Goal: Information Seeking & Learning: Learn about a topic

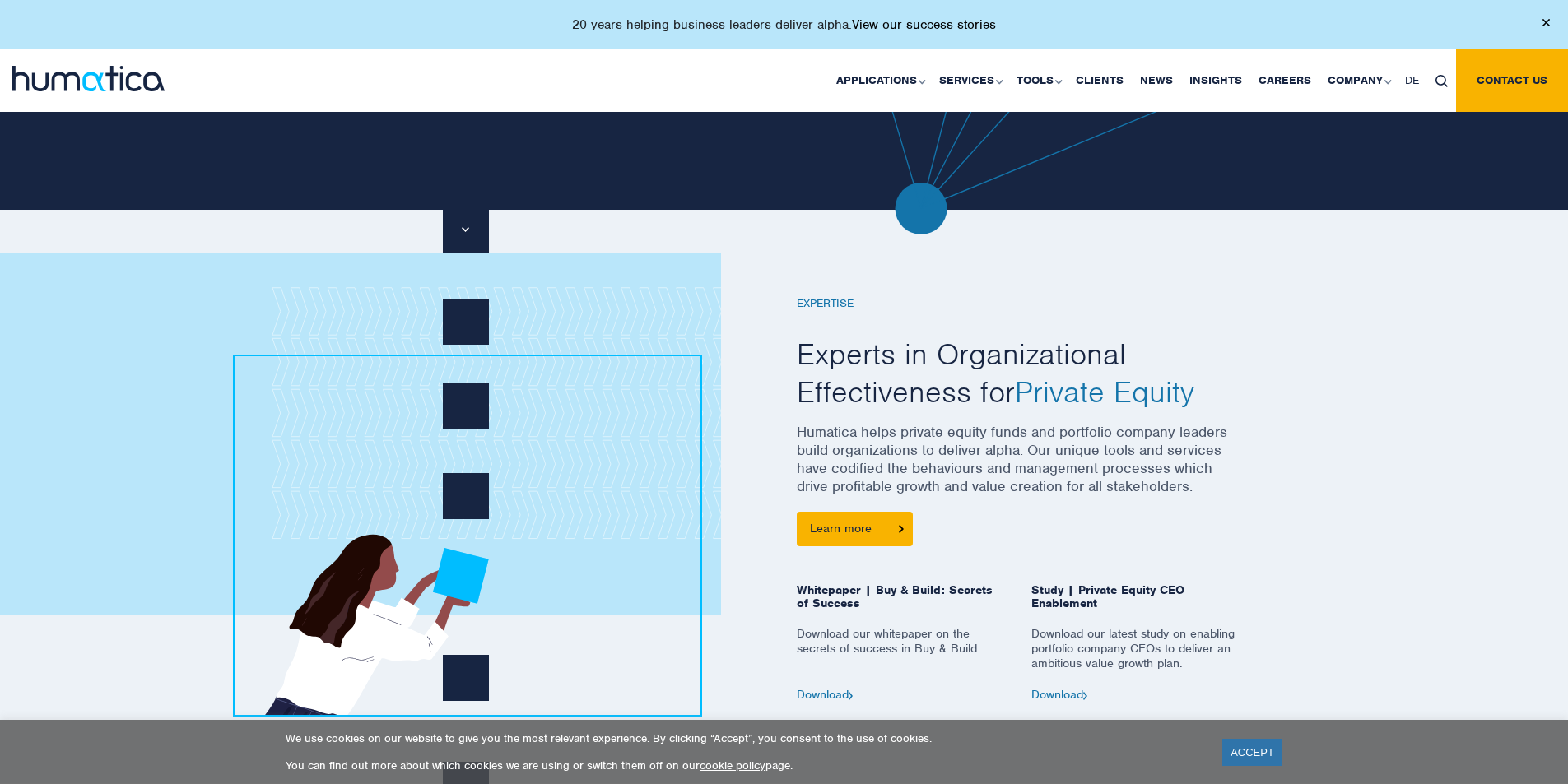
scroll to position [659, 0]
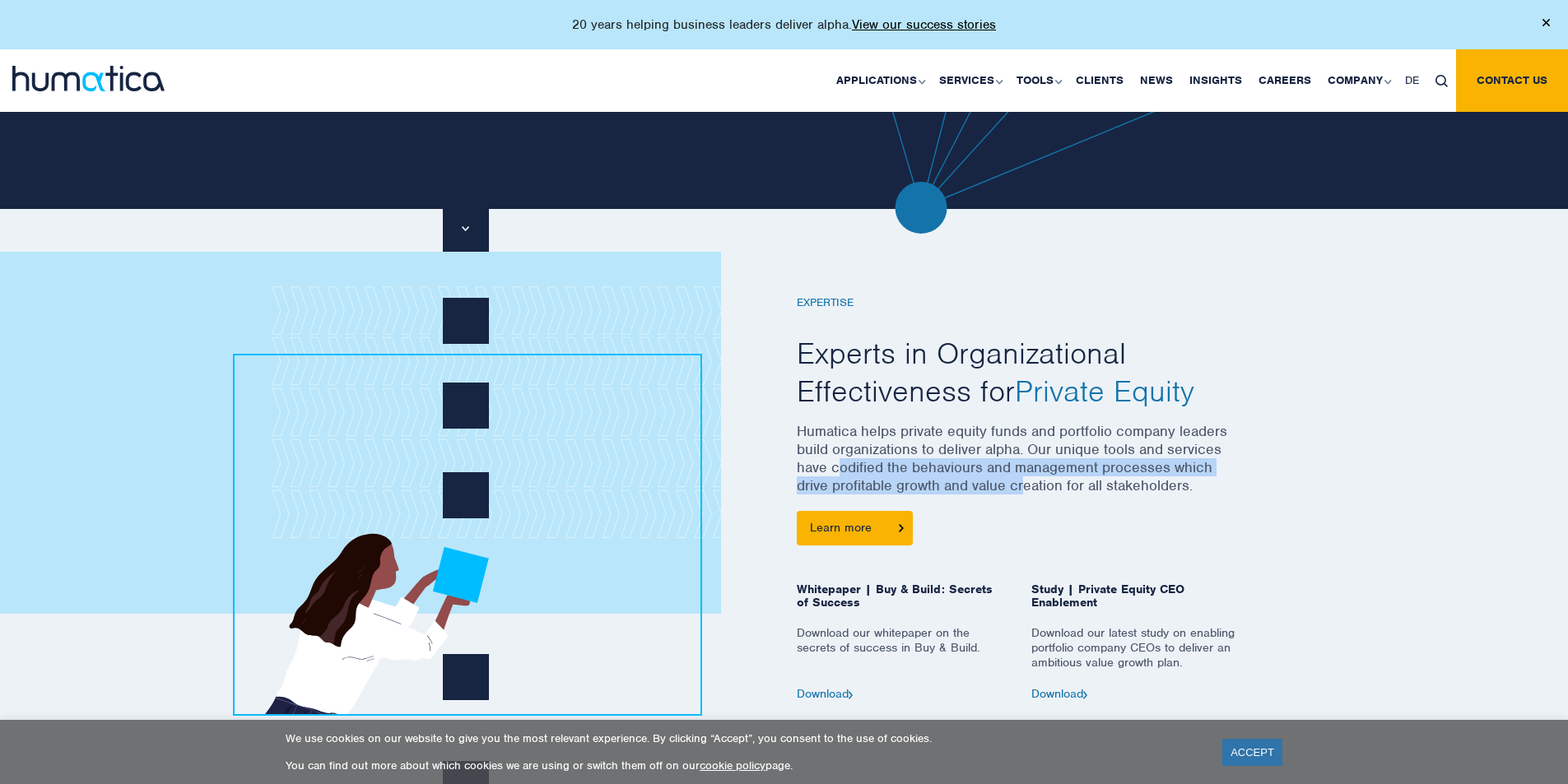
drag, startPoint x: 840, startPoint y: 467, endPoint x: 1023, endPoint y: 483, distance: 183.7
click at [1023, 483] on p "Humatica helps private equity funds and portfolio company leaders build organiz…" at bounding box center [1019, 467] width 445 height 89
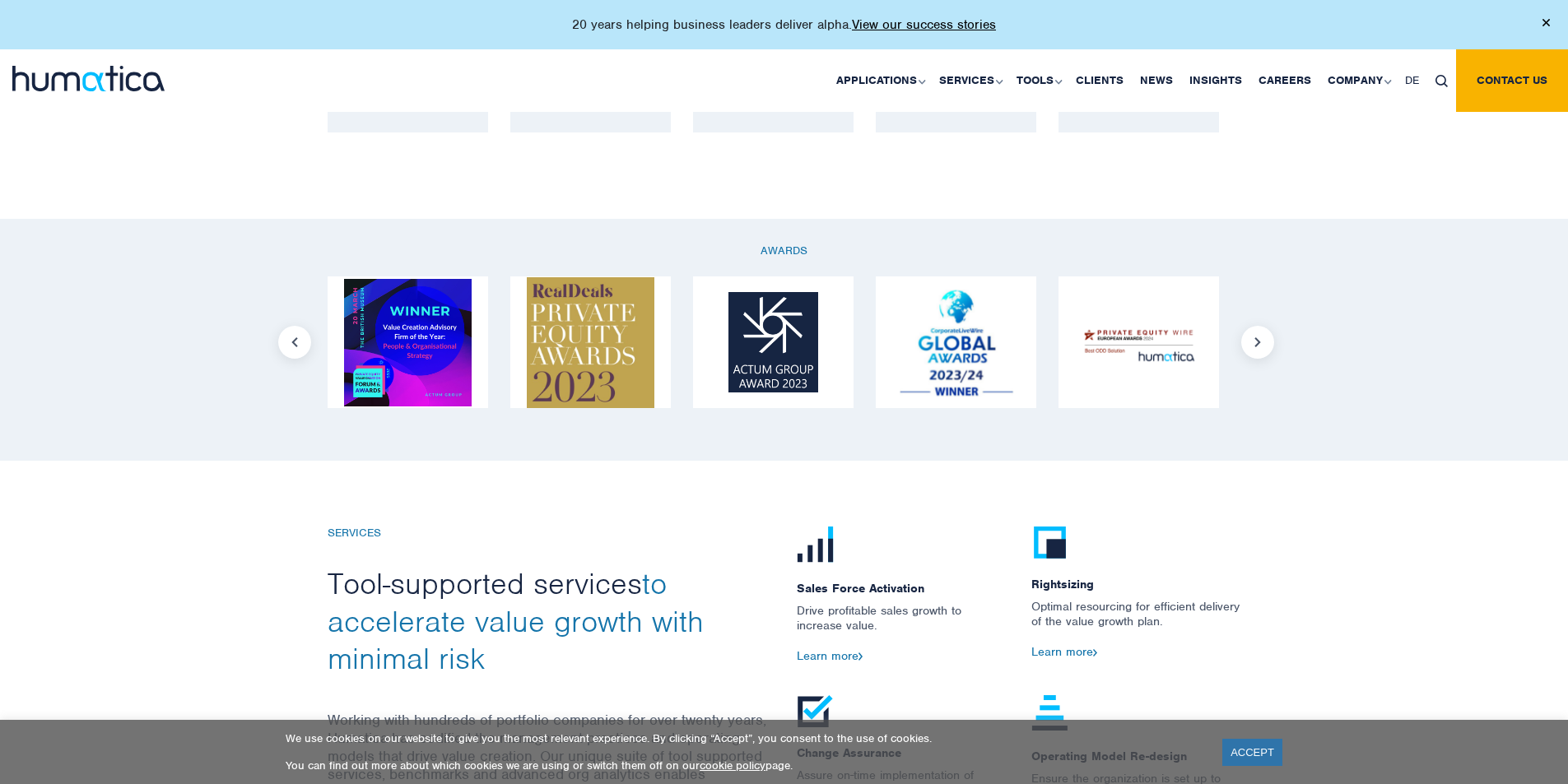
scroll to position [1563, 0]
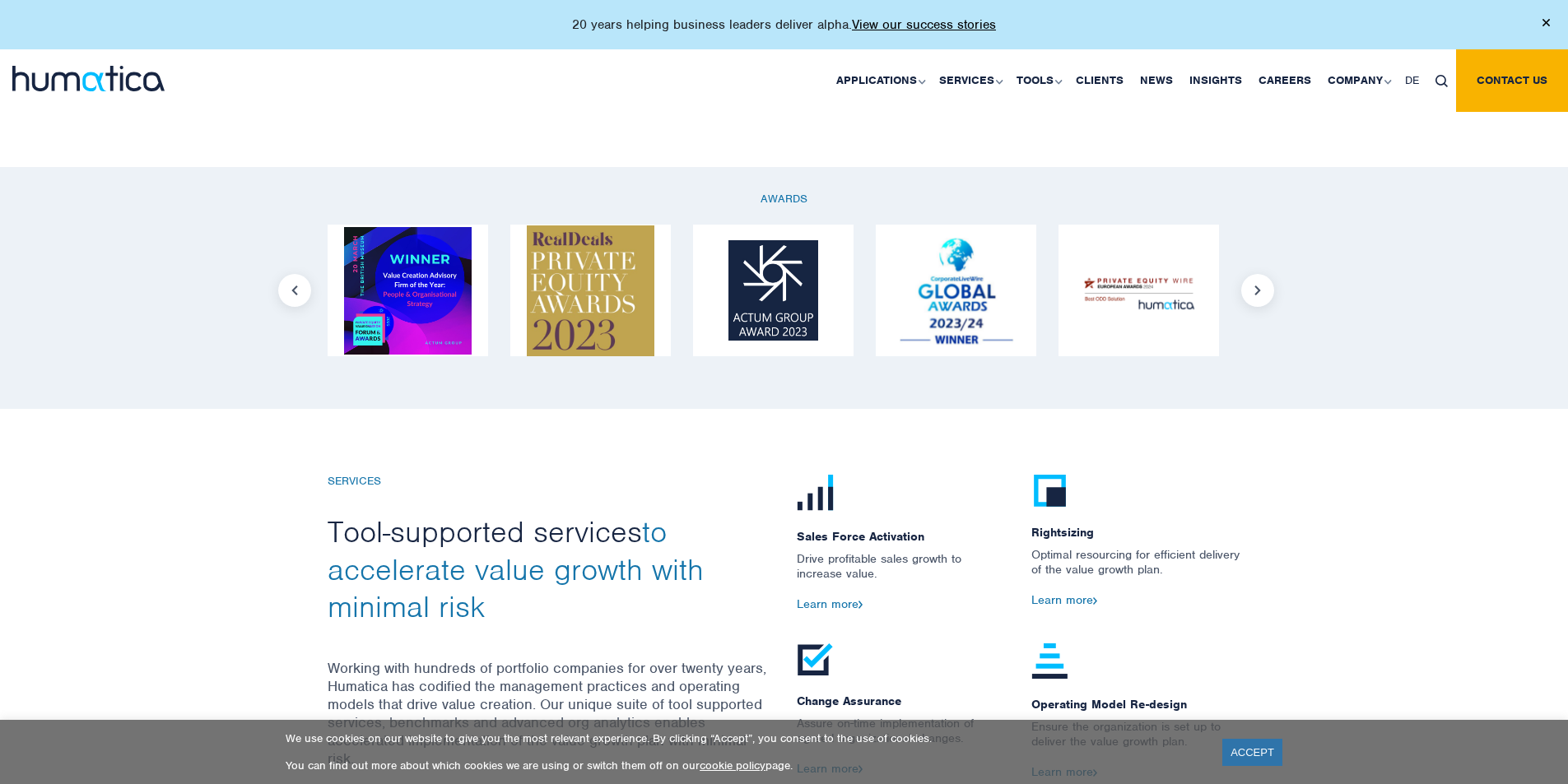
click at [1253, 287] on button "Next" at bounding box center [1258, 291] width 33 height 33
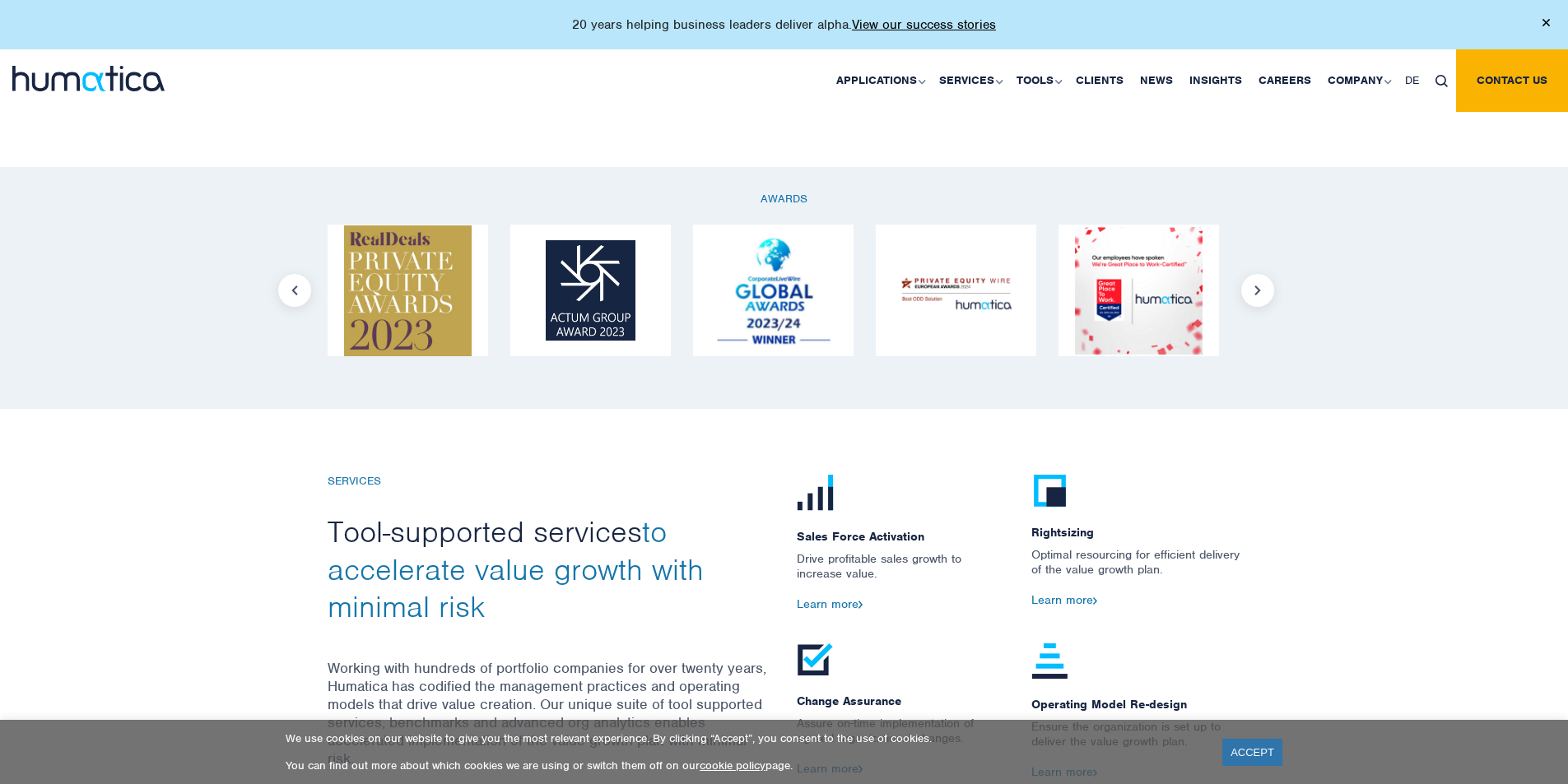
click at [1253, 287] on button "Next" at bounding box center [1258, 291] width 33 height 33
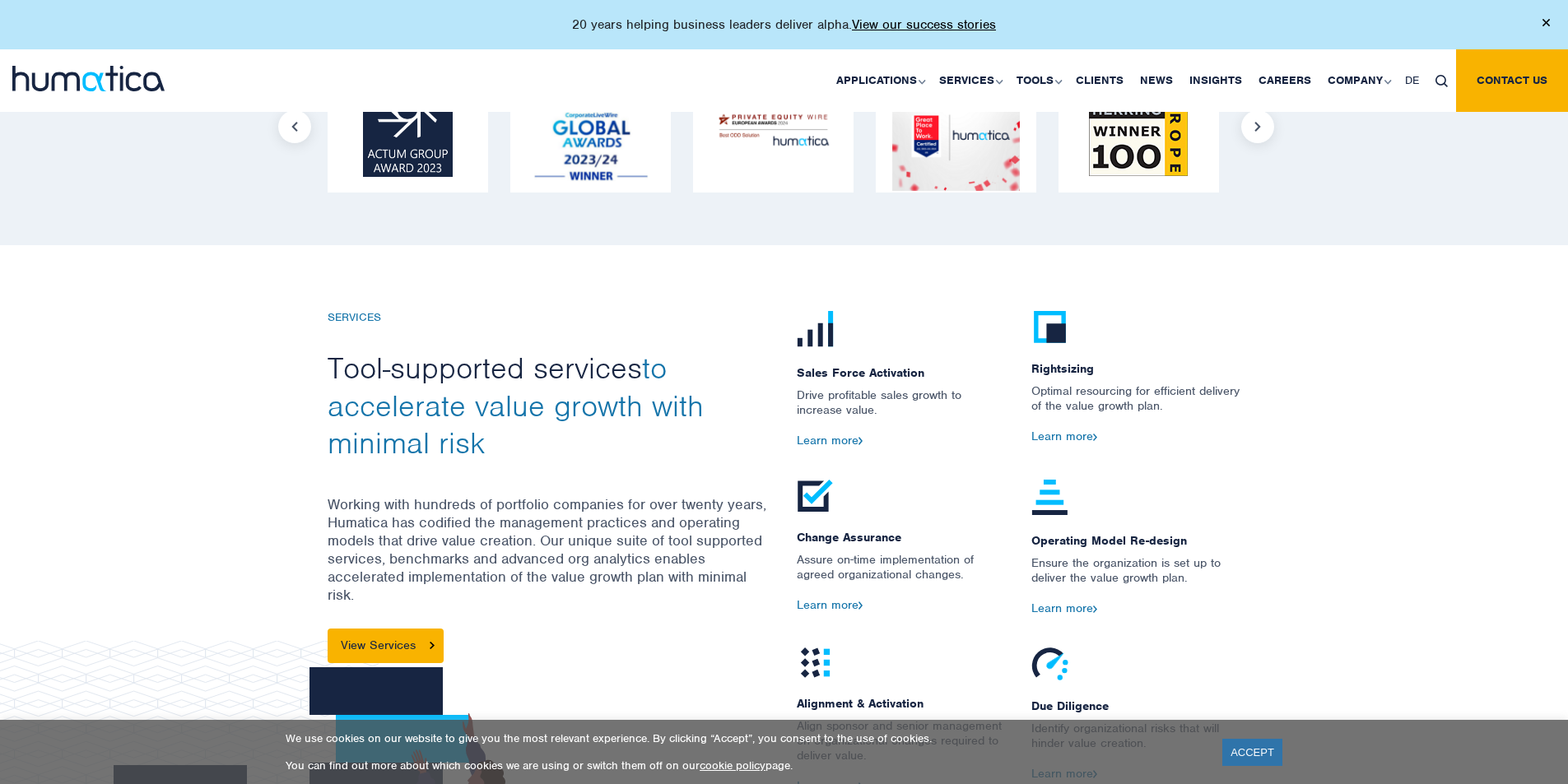
scroll to position [1892, 0]
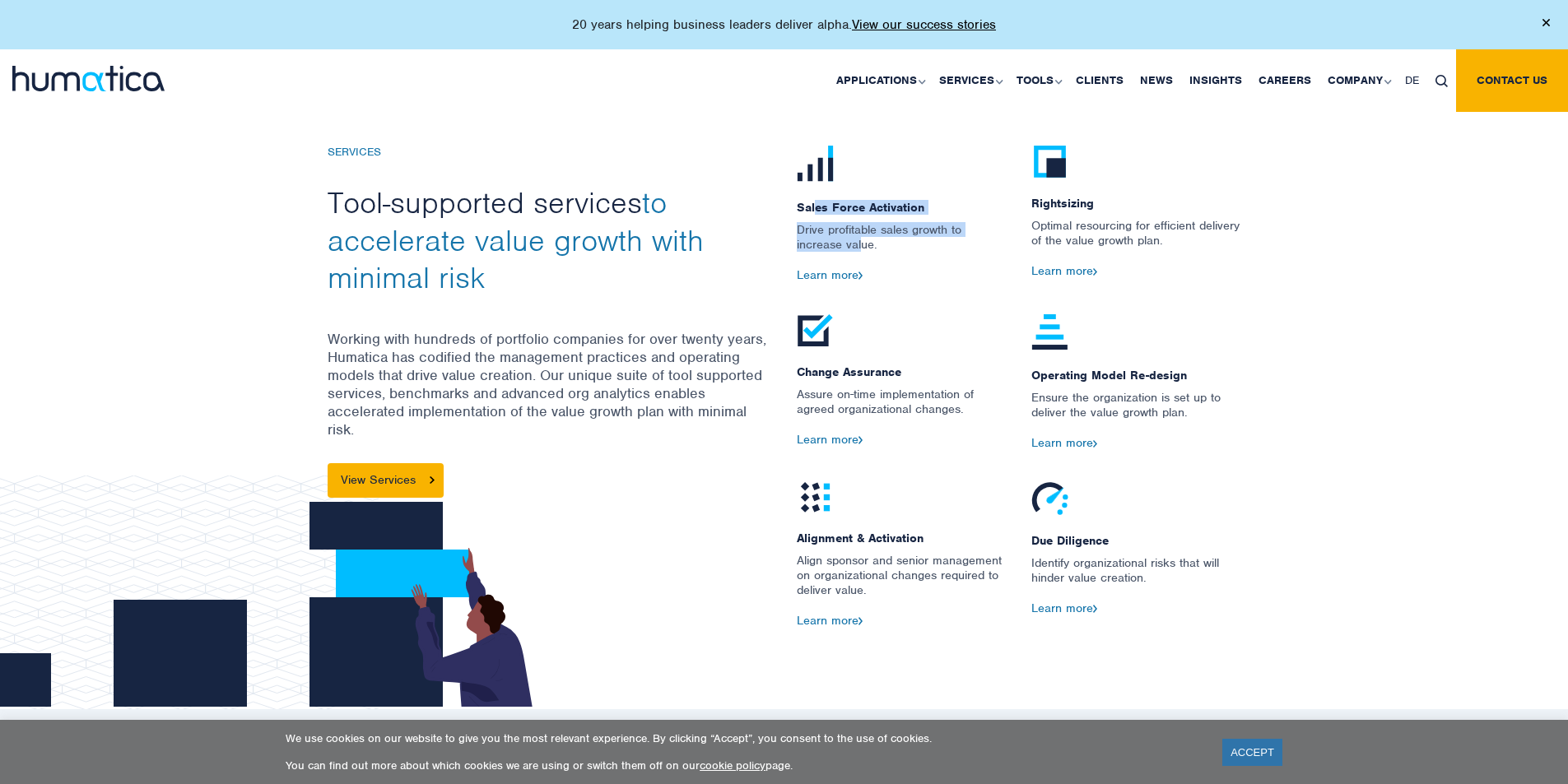
drag, startPoint x: 817, startPoint y: 206, endPoint x: 860, endPoint y: 242, distance: 56.1
click at [860, 242] on div "Sales Force Activation Drive profitable sales growth to increase value. Learn m…" at bounding box center [901, 229] width 210 height 168
click at [860, 242] on p "Drive profitable sales growth to increase value." at bounding box center [901, 245] width 210 height 46
click at [839, 274] on link "Learn more" at bounding box center [830, 274] width 67 height 15
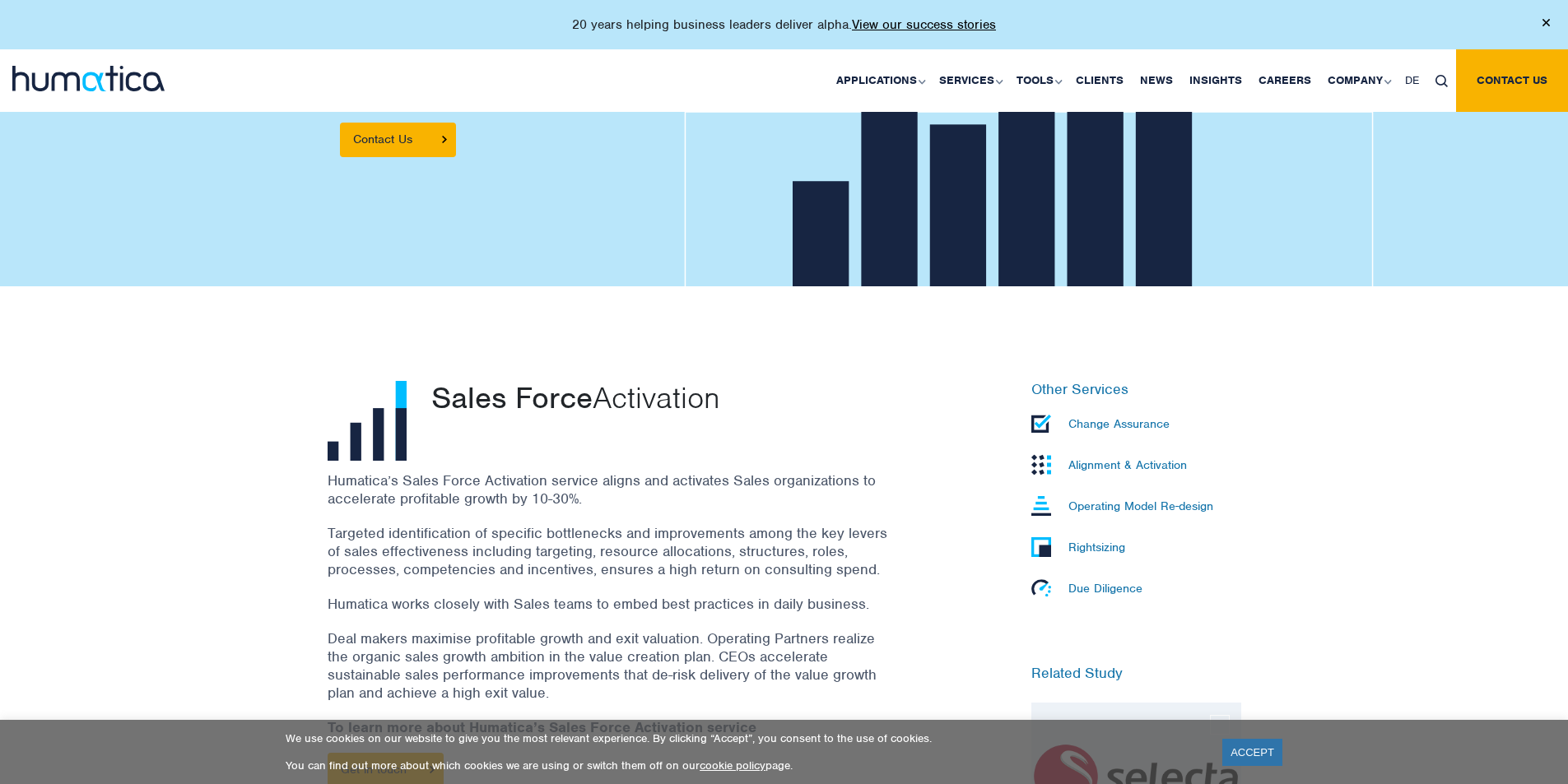
scroll to position [247, 0]
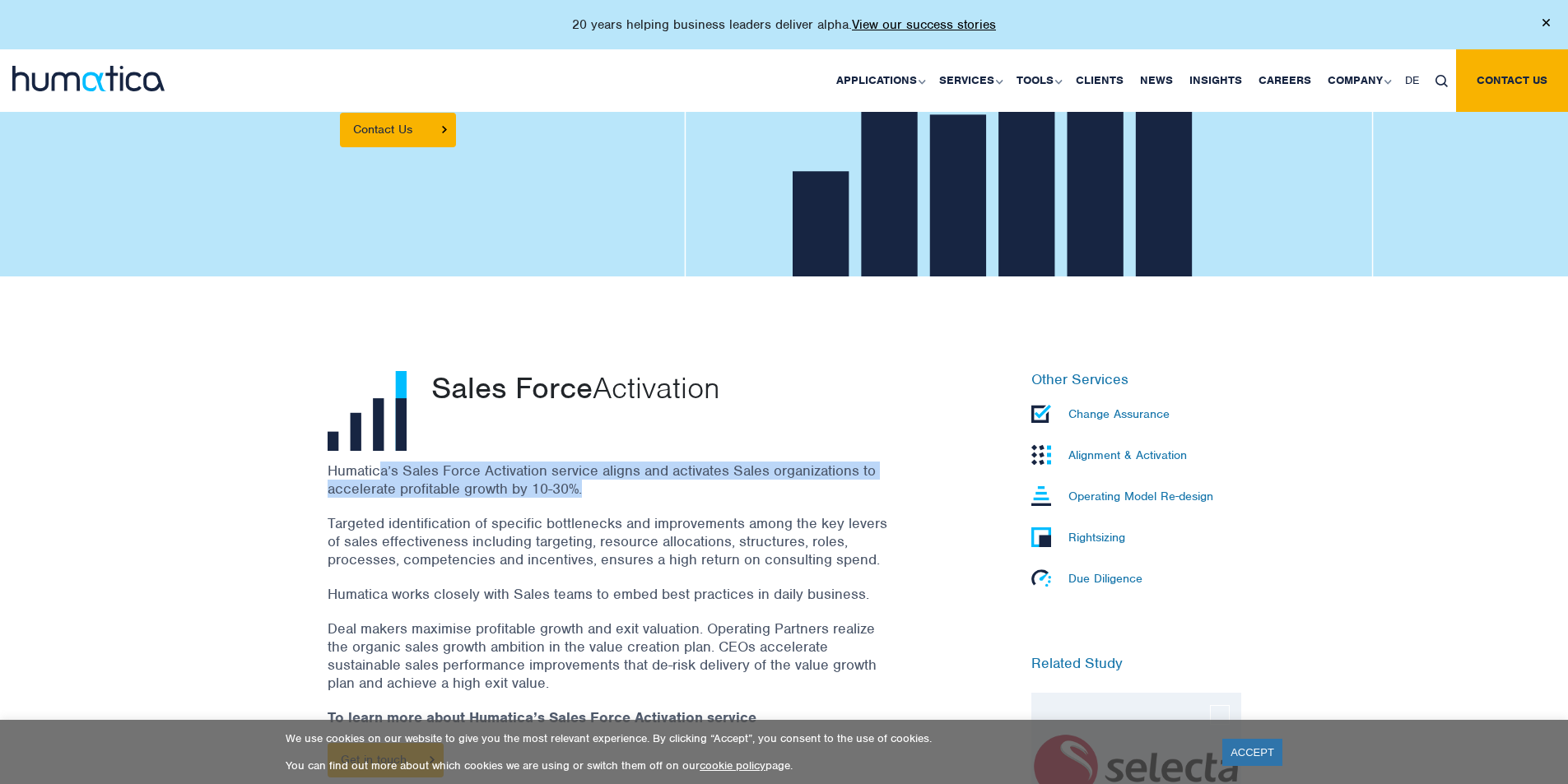
drag, startPoint x: 377, startPoint y: 476, endPoint x: 591, endPoint y: 485, distance: 214.2
click at [591, 485] on p "Humatica’s Sales Force Activation service aligns and activates Sales organizati…" at bounding box center [608, 480] width 560 height 37
drag, startPoint x: 350, startPoint y: 490, endPoint x: 558, endPoint y: 487, distance: 208.0
click at [558, 487] on p "Humatica’s Sales Force Activation service aligns and activates Sales organizati…" at bounding box center [608, 480] width 560 height 37
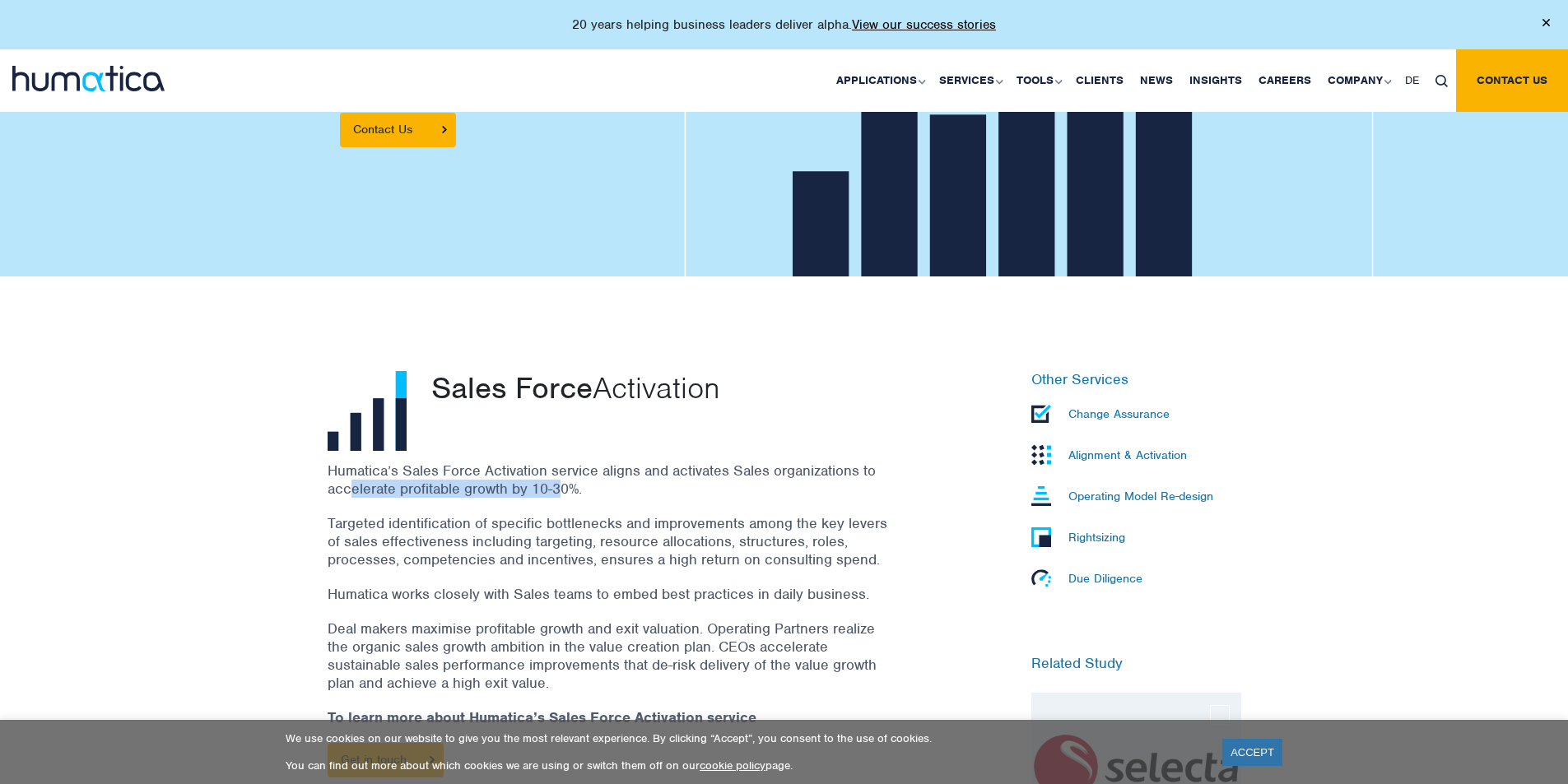
click at [558, 487] on p "Humatica’s Sales Force Activation service aligns and activates Sales organizati…" at bounding box center [608, 480] width 560 height 37
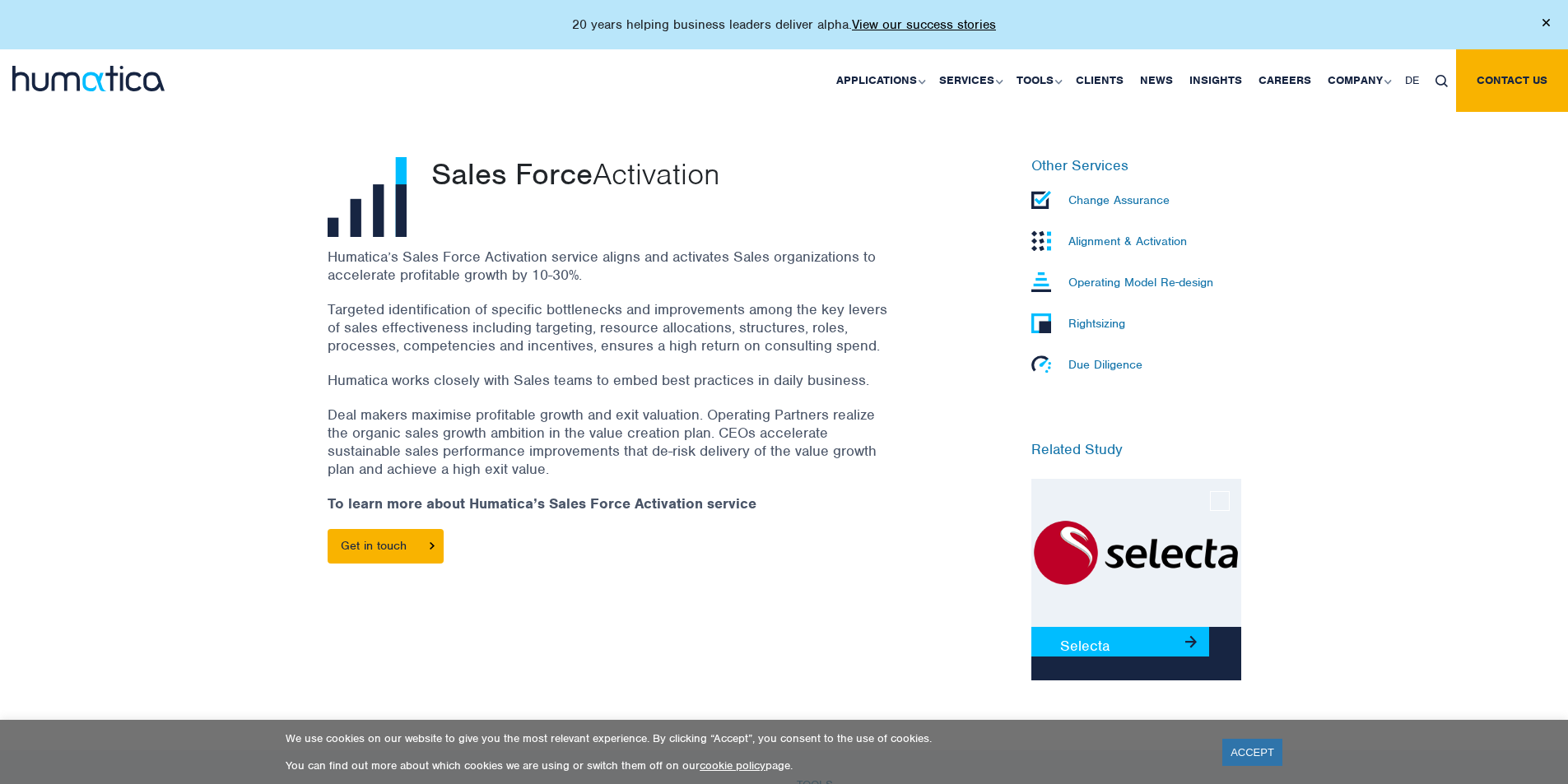
scroll to position [494, 0]
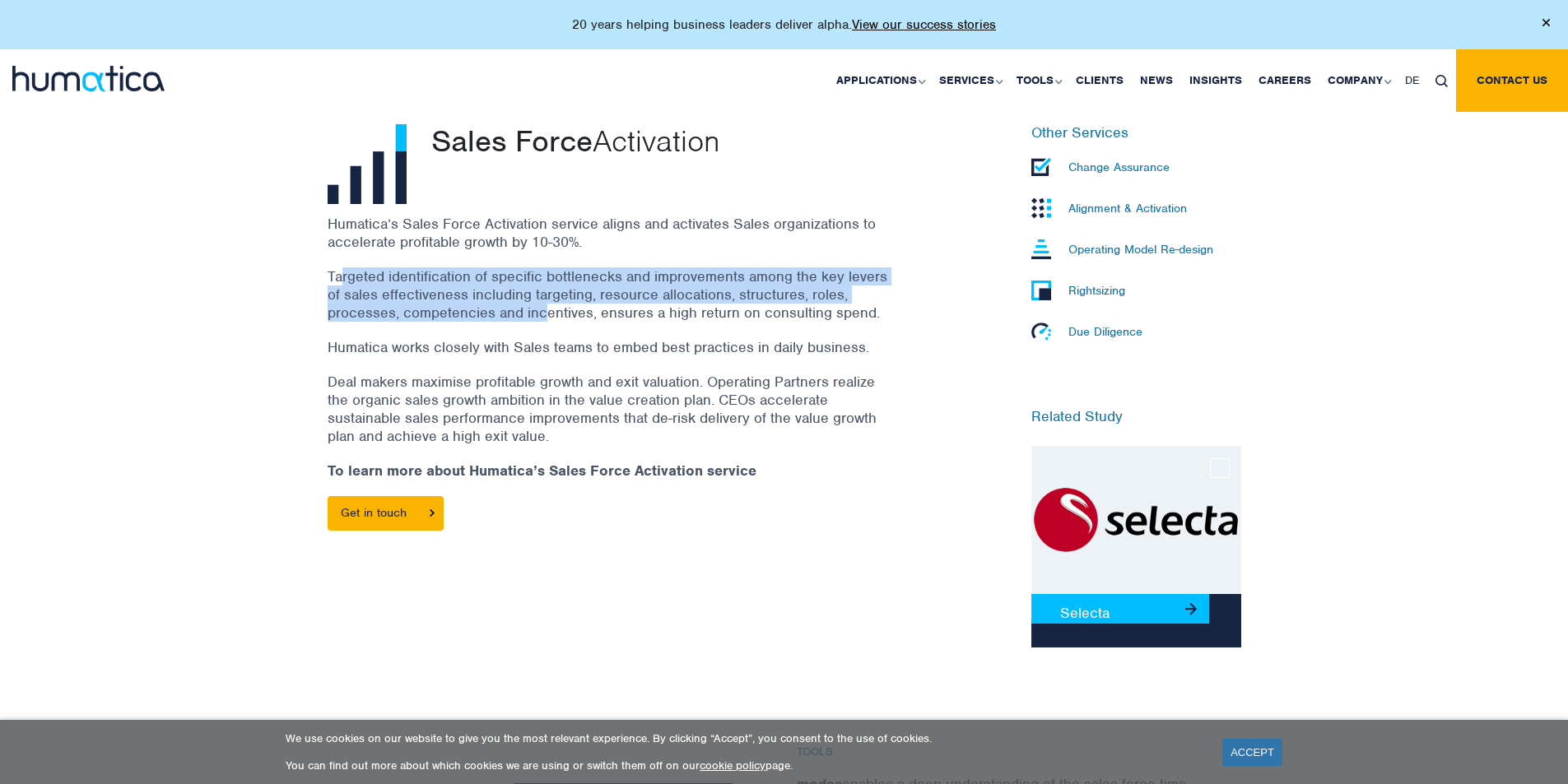
drag, startPoint x: 343, startPoint y: 274, endPoint x: 544, endPoint y: 313, distance: 204.7
click at [544, 313] on p "Targeted identification of specific bottlenecks and improvements among the key …" at bounding box center [608, 294] width 560 height 54
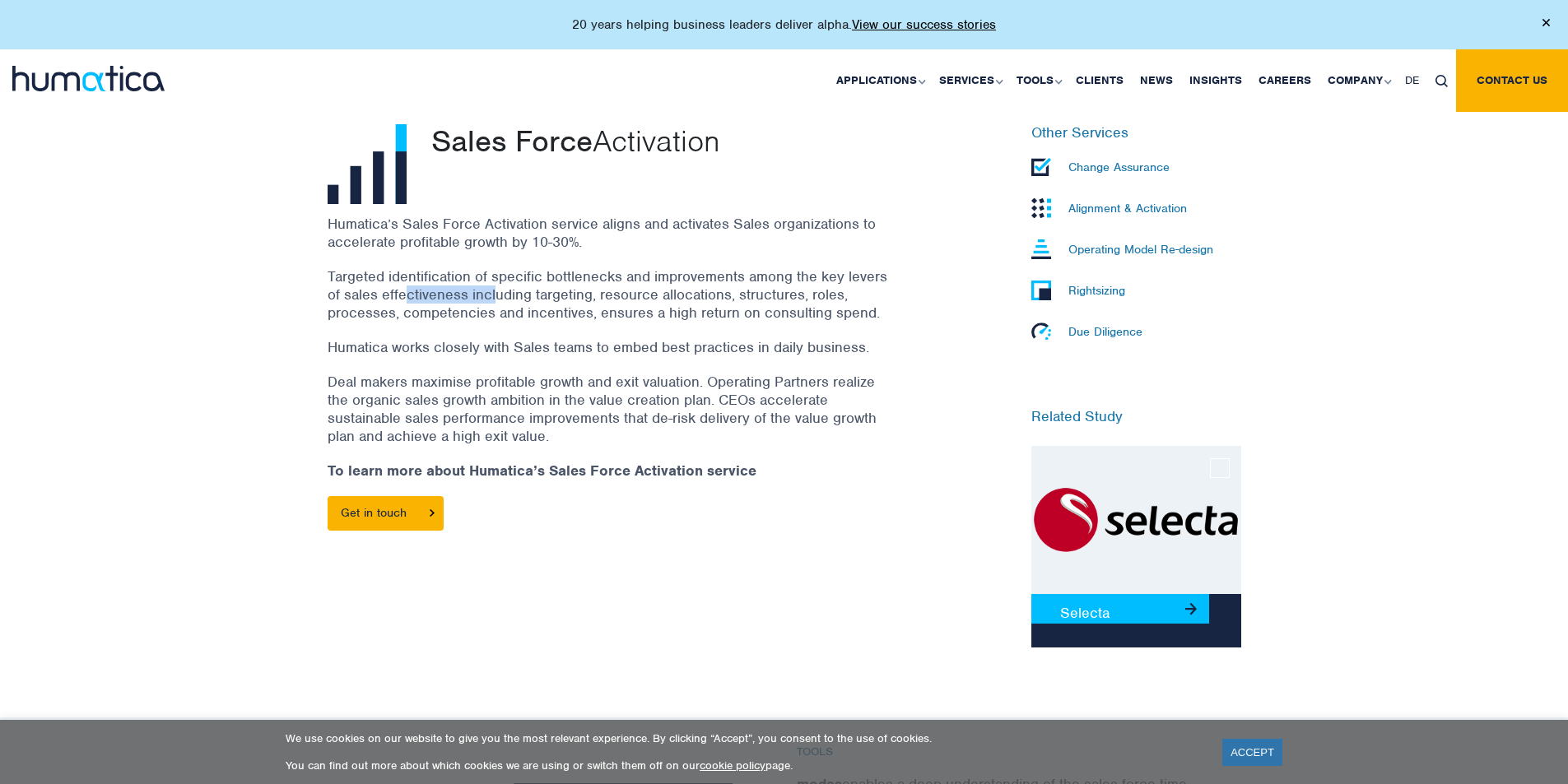
drag, startPoint x: 412, startPoint y: 301, endPoint x: 496, endPoint y: 297, distance: 84.1
click at [496, 297] on p "Targeted identification of specific bottlenecks and improvements among the key …" at bounding box center [608, 294] width 560 height 54
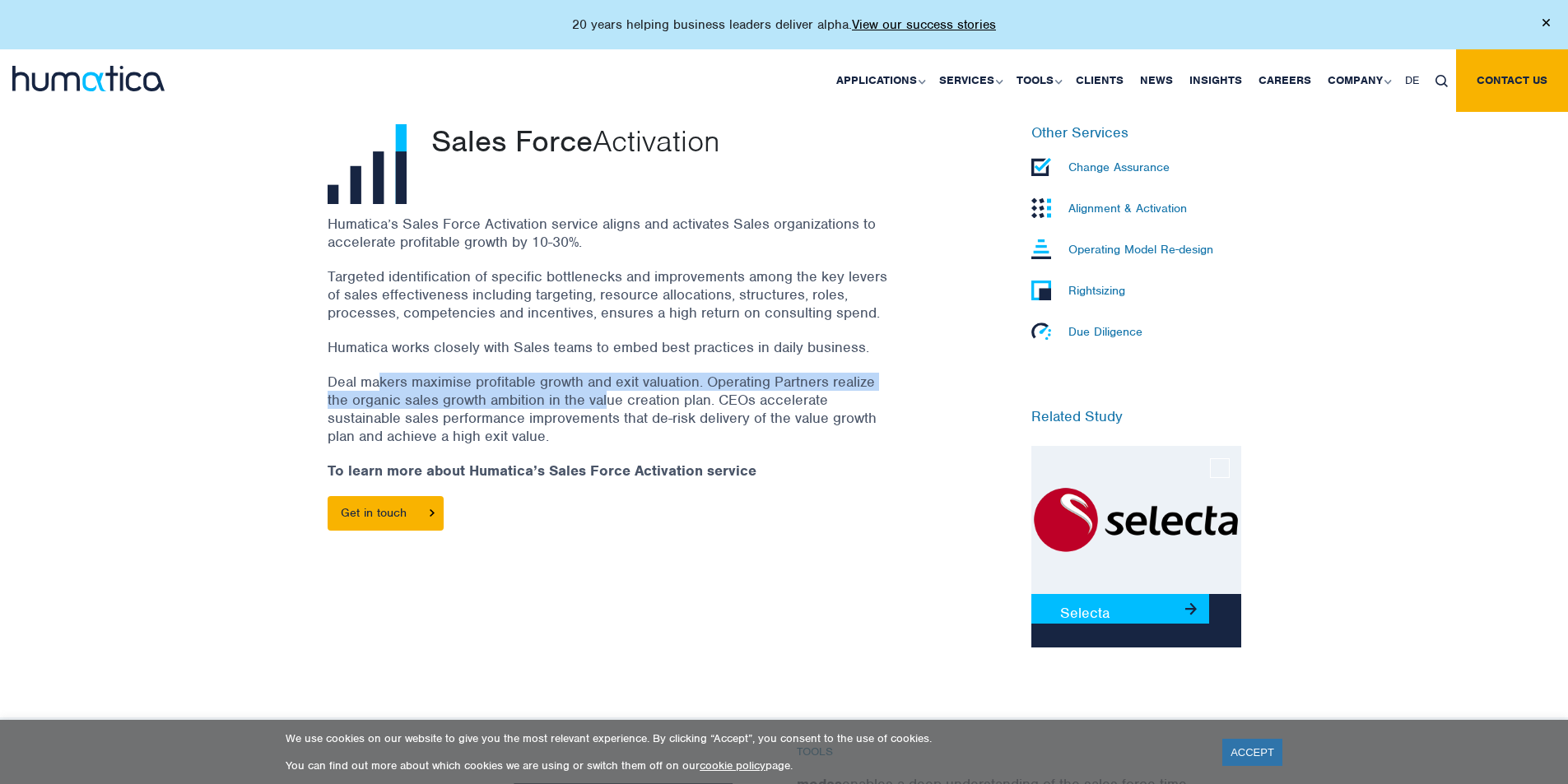
drag, startPoint x: 385, startPoint y: 378, endPoint x: 609, endPoint y: 398, distance: 224.9
click at [609, 398] on p "Deal makers maximise profitable growth and exit valuation. Operating Partners r…" at bounding box center [608, 409] width 560 height 72
click at [609, 399] on p "Deal makers maximise profitable growth and exit valuation. Operating Partners r…" at bounding box center [608, 409] width 560 height 72
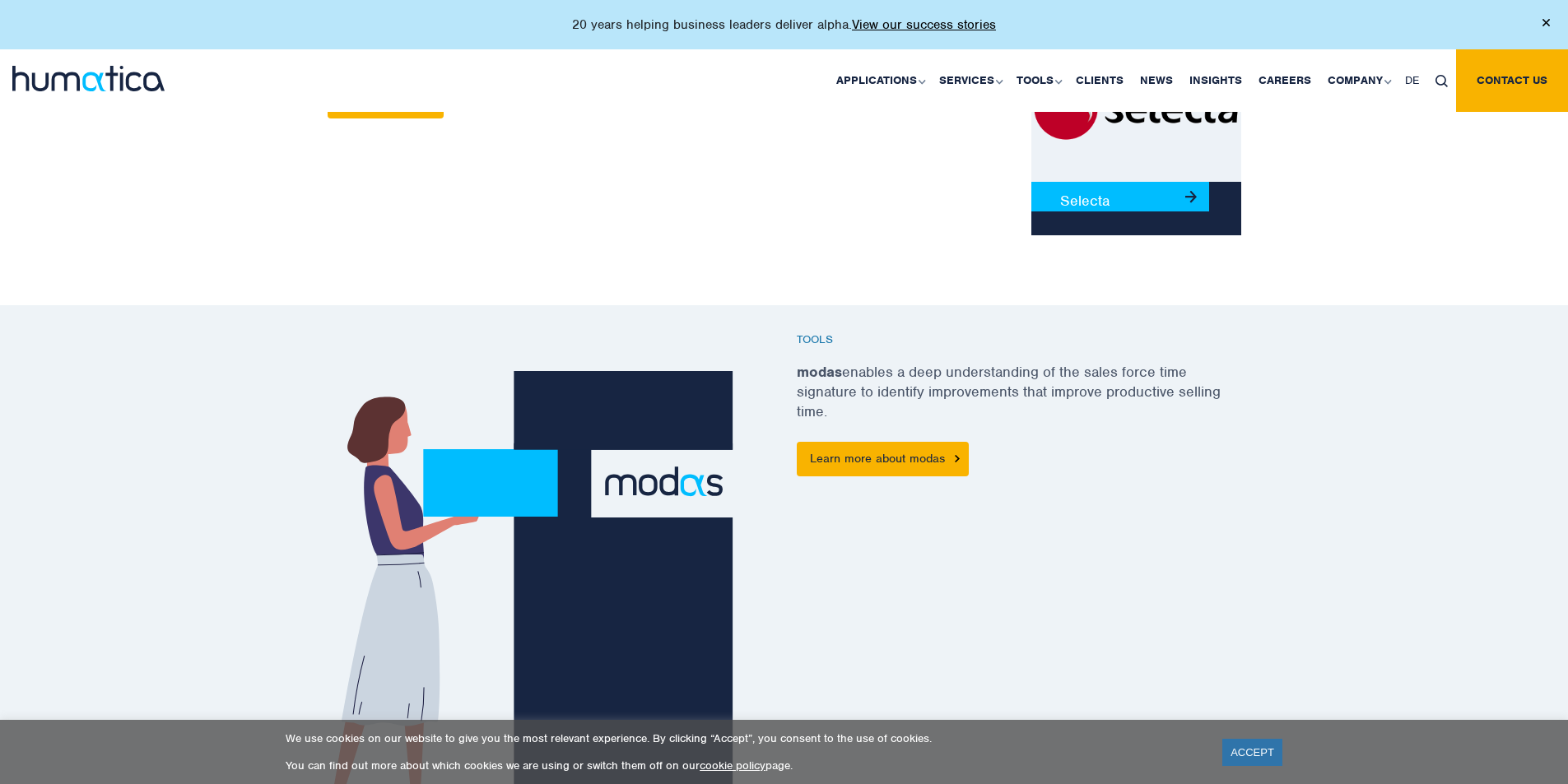
scroll to position [659, 0]
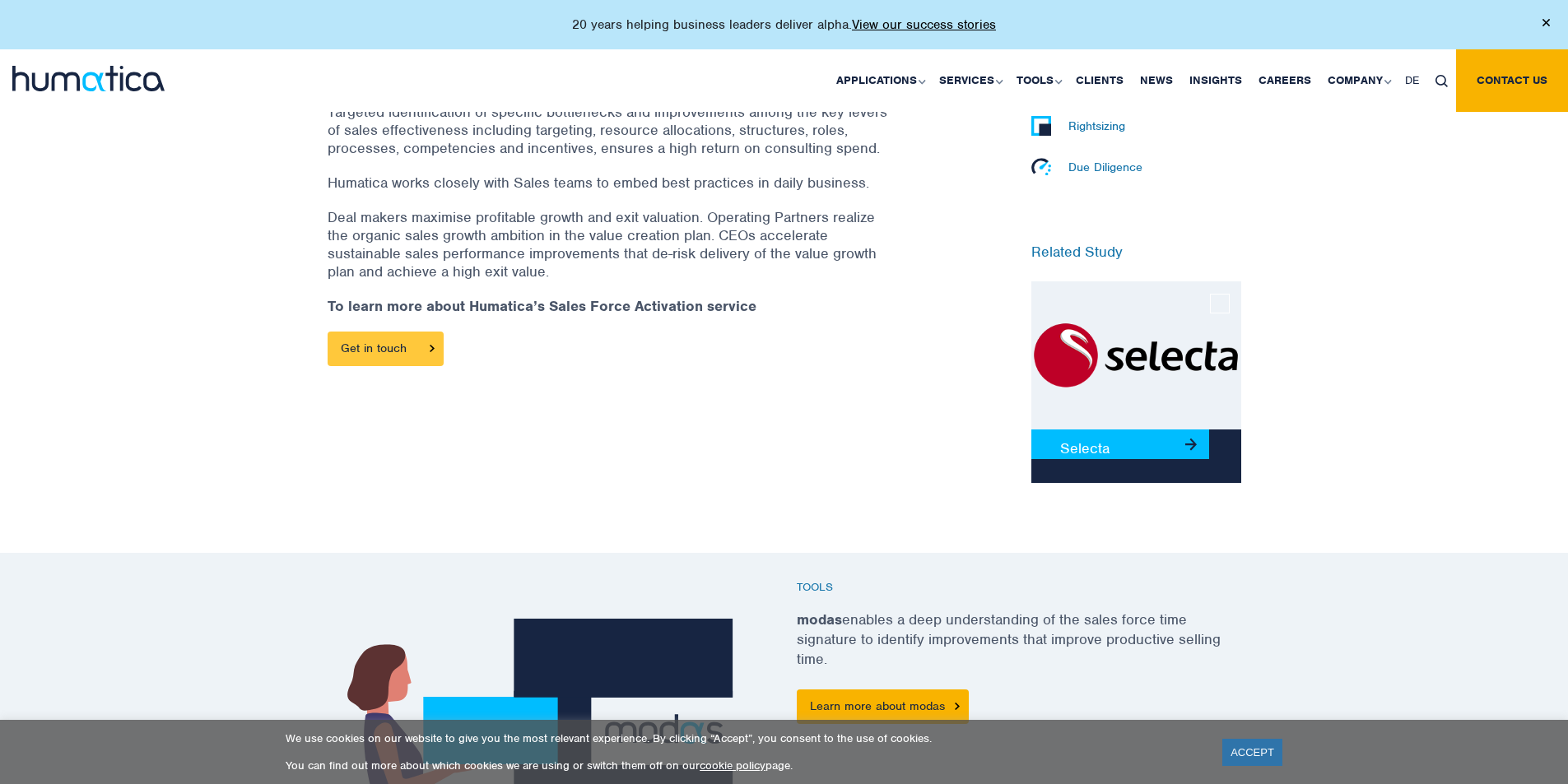
click at [409, 348] on link "Get in touch" at bounding box center [385, 349] width 116 height 35
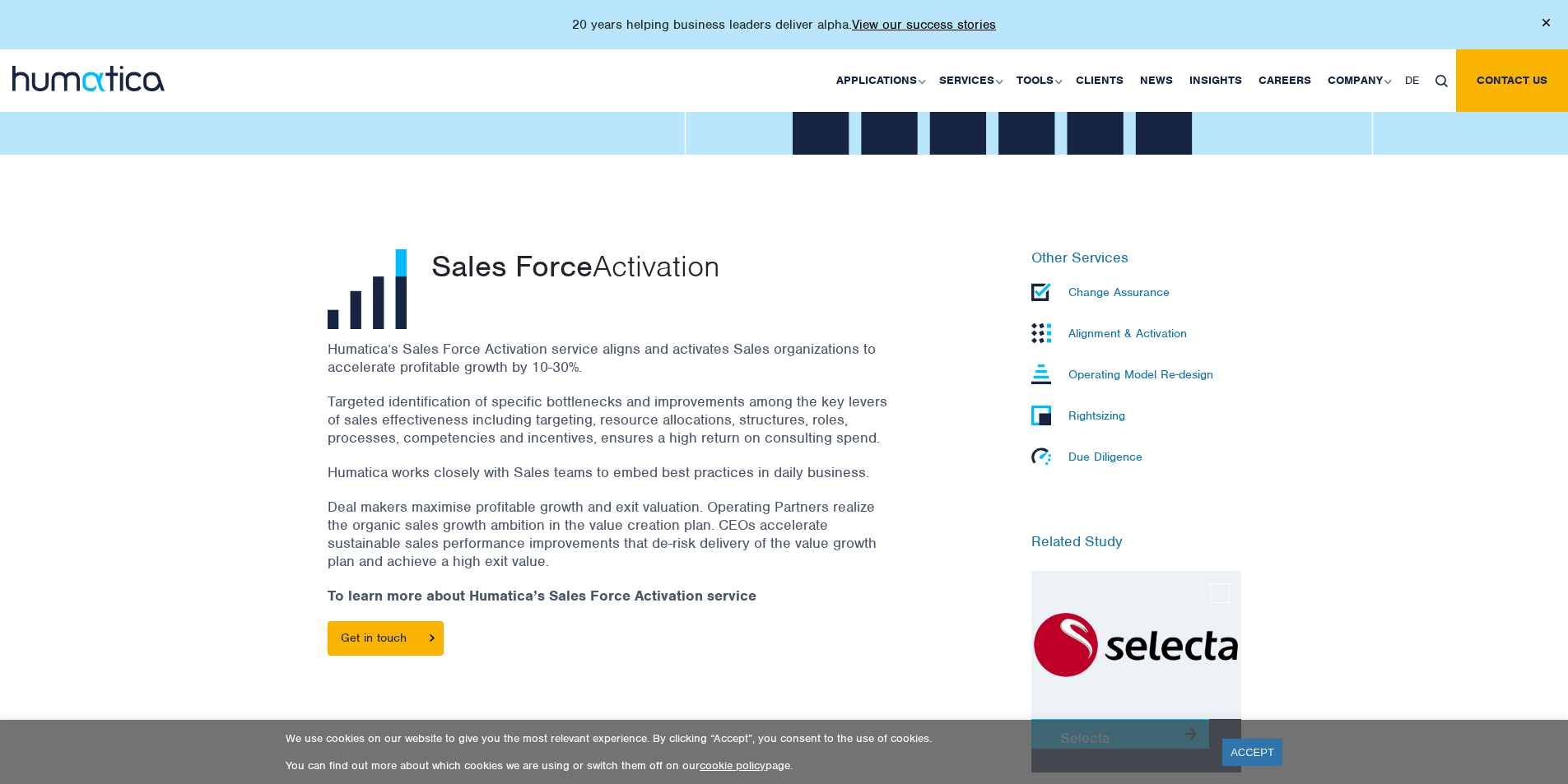
scroll to position [247, 0]
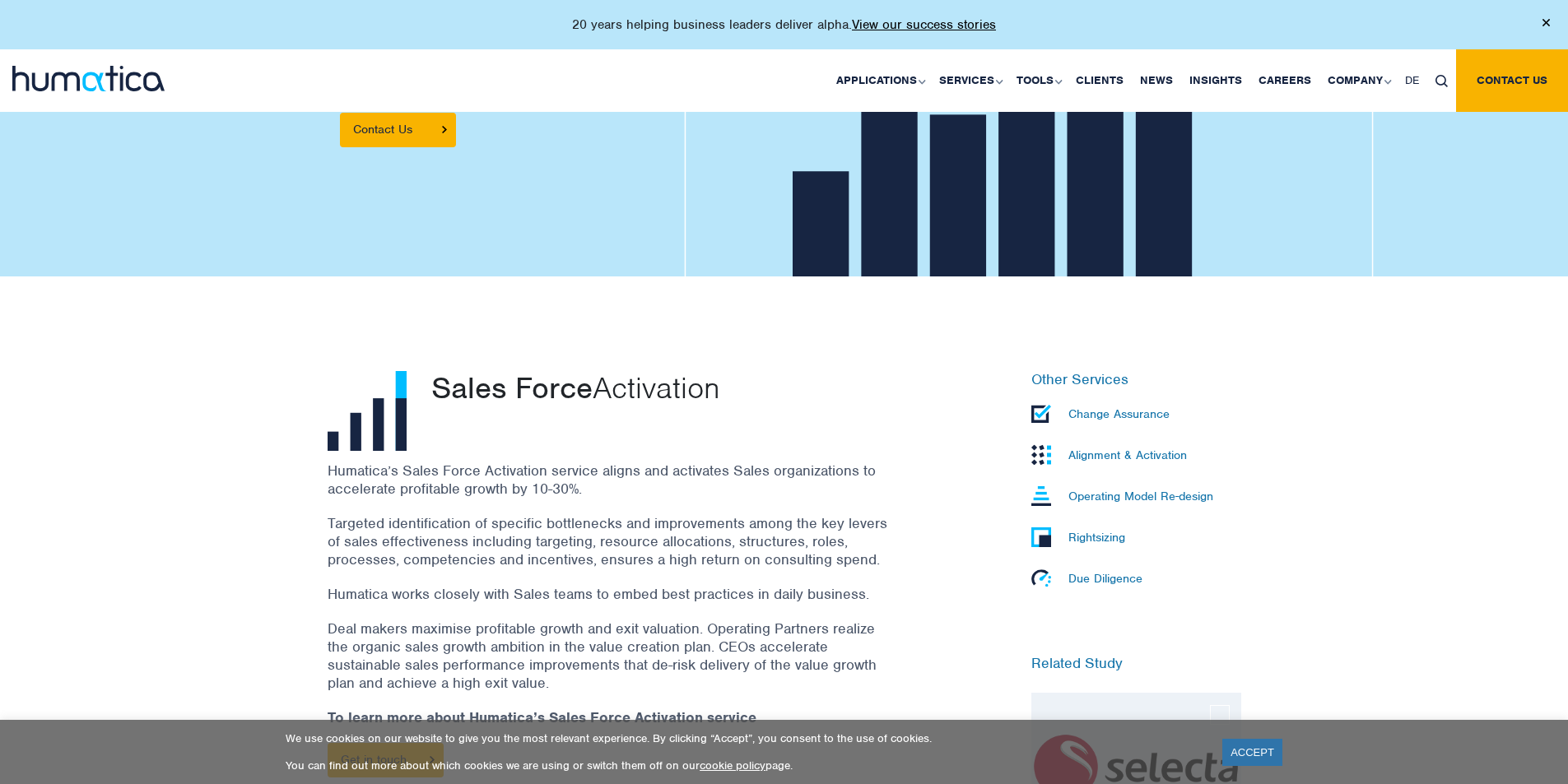
click at [1103, 410] on p "Change Assurance" at bounding box center [1119, 414] width 101 height 15
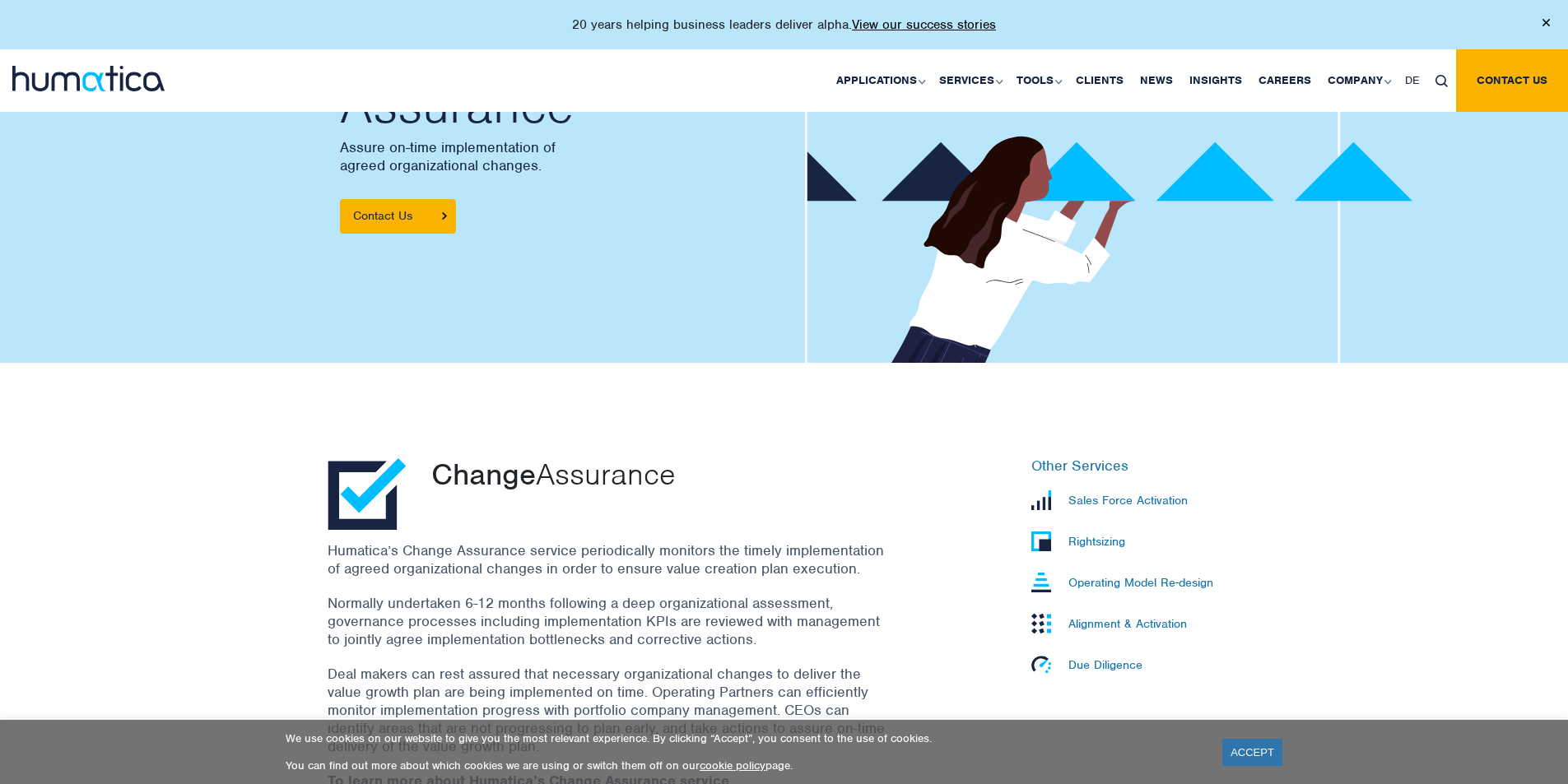
scroll to position [329, 0]
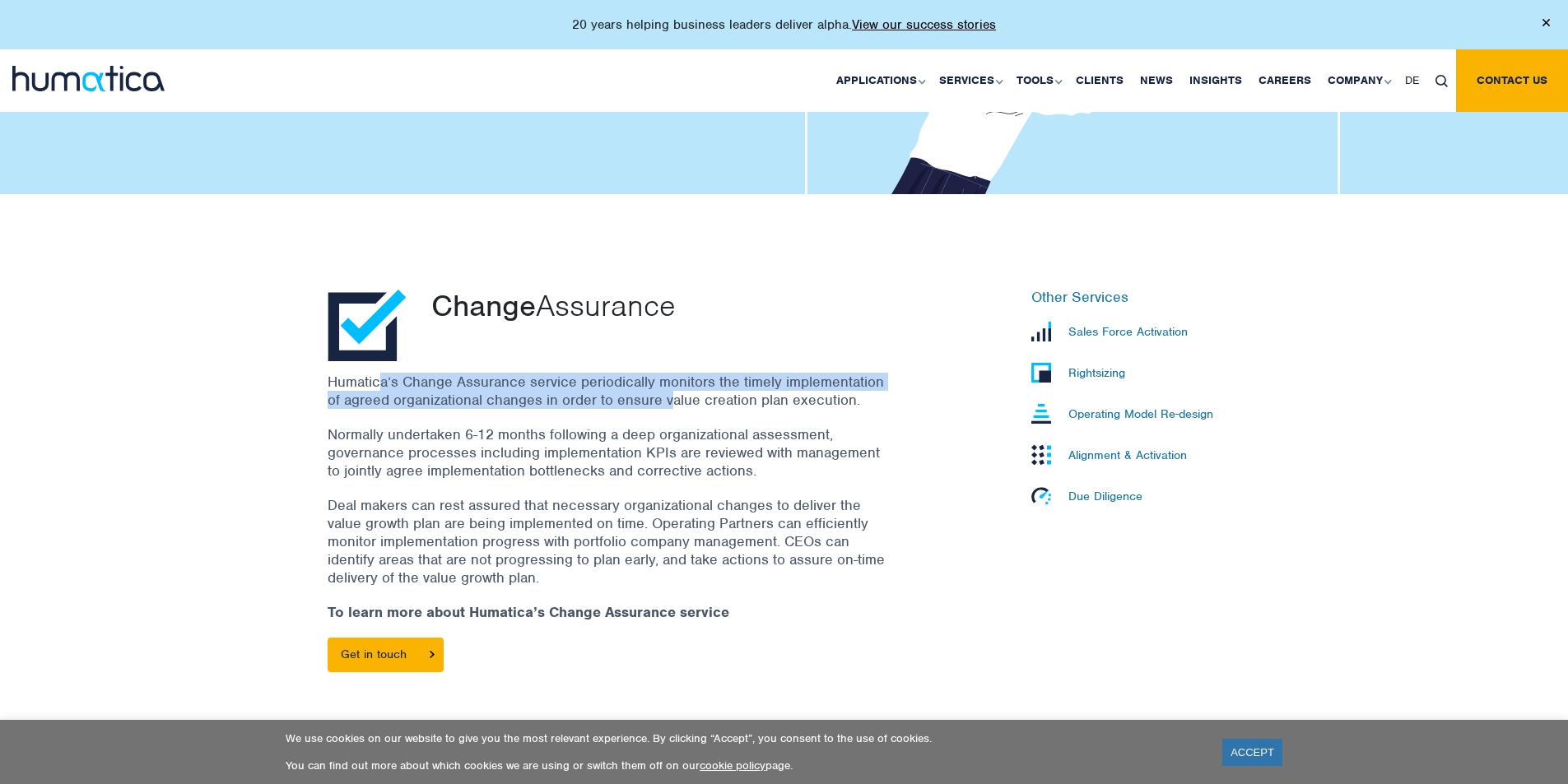
drag, startPoint x: 378, startPoint y: 387, endPoint x: 673, endPoint y: 393, distance: 295.1
click at [673, 393] on p "Humatica’s Change Assurance service periodically monitors the timely implementa…" at bounding box center [608, 391] width 560 height 37
drag, startPoint x: 651, startPoint y: 378, endPoint x: 764, endPoint y: 396, distance: 114.4
click at [764, 396] on p "Humatica’s Change Assurance service periodically monitors the timely implementa…" at bounding box center [608, 391] width 560 height 37
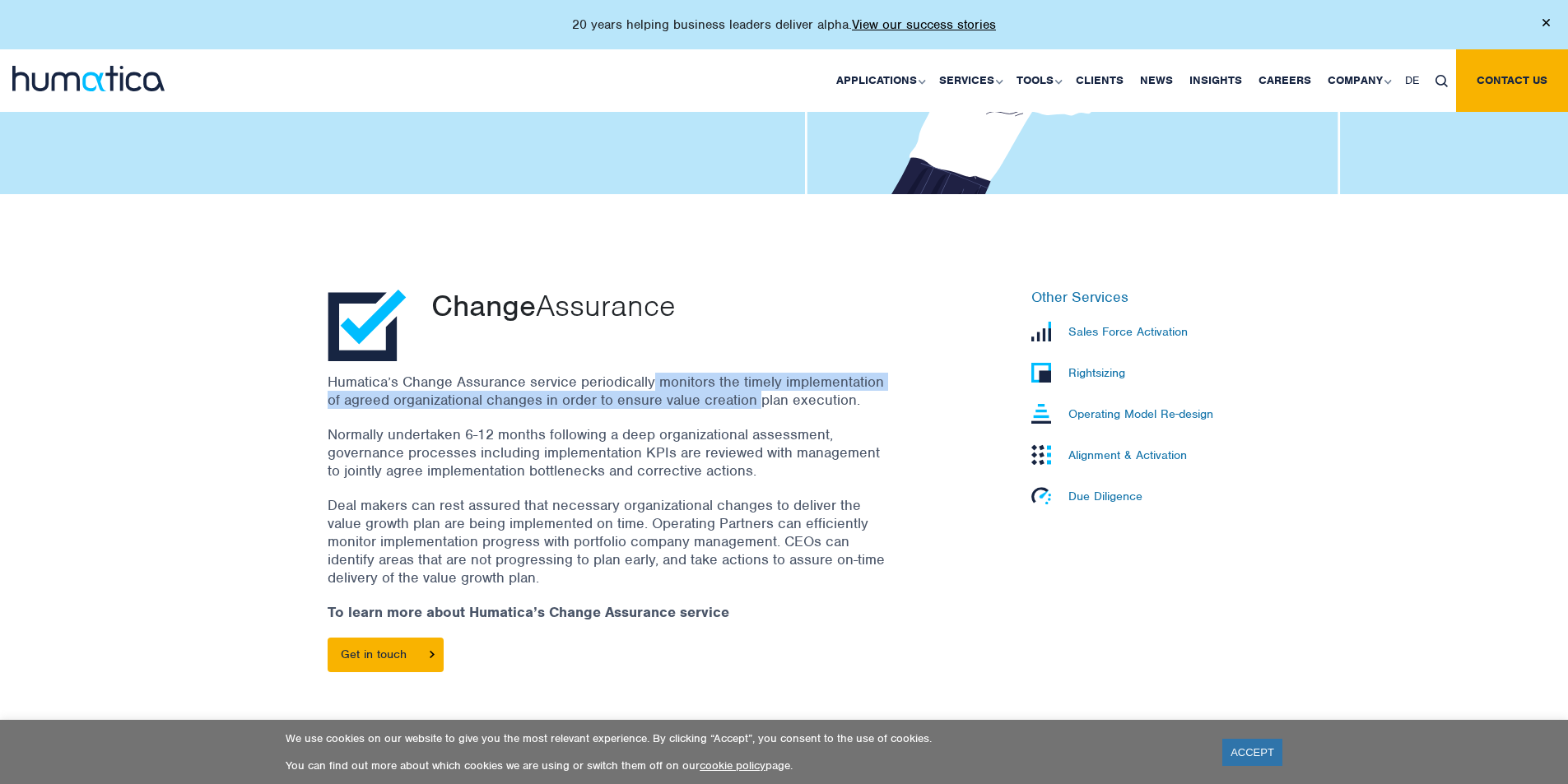
click at [764, 396] on p "Humatica’s Change Assurance service periodically monitors the timely implementa…" at bounding box center [608, 391] width 560 height 37
drag, startPoint x: 472, startPoint y: 380, endPoint x: 637, endPoint y: 406, distance: 167.0
click at [637, 406] on p "Humatica’s Change Assurance service periodically monitors the timely implementa…" at bounding box center [608, 391] width 560 height 37
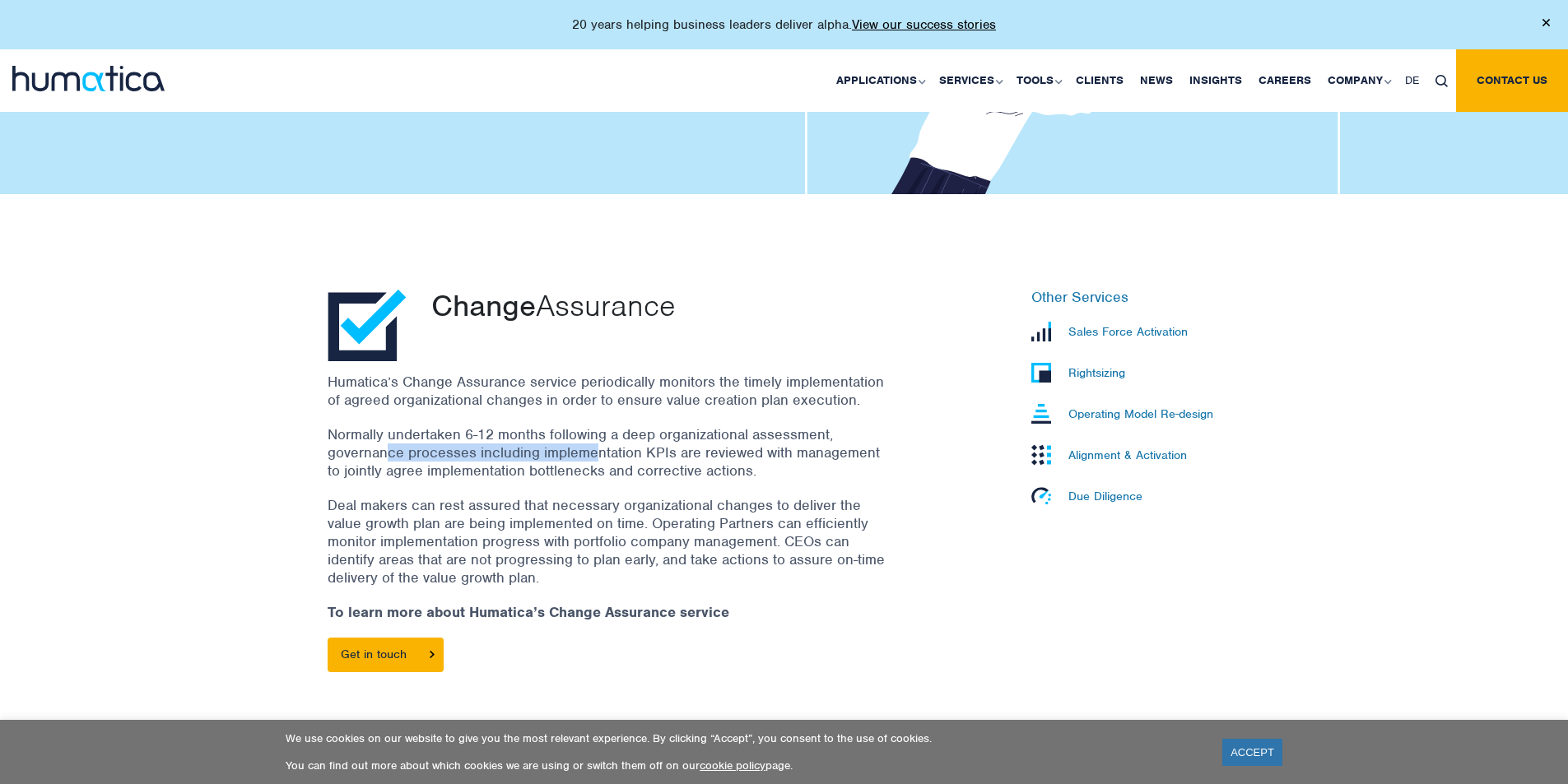
drag, startPoint x: 389, startPoint y: 453, endPoint x: 596, endPoint y: 460, distance: 207.1
click at [596, 460] on p "Normally undertaken 6-12 months following a deep organizational assessment, gov…" at bounding box center [608, 452] width 560 height 54
drag, startPoint x: 378, startPoint y: 470, endPoint x: 658, endPoint y: 479, distance: 280.1
click at [658, 479] on p "Normally undertaken 6-12 months following a deep organizational assessment, gov…" at bounding box center [608, 452] width 560 height 54
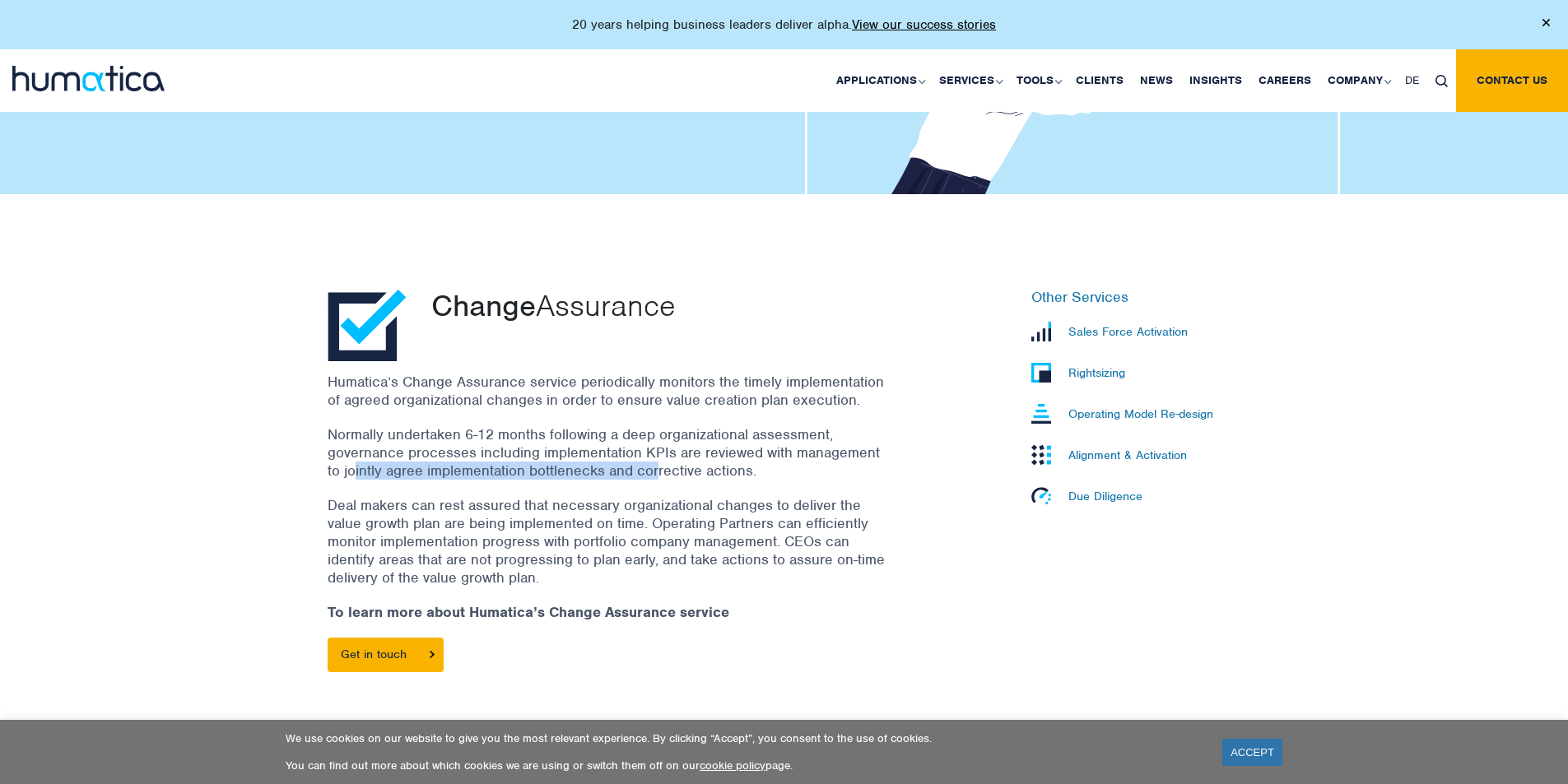
click at [658, 479] on p "Normally undertaken 6-12 months following a deep organizational assessment, gov…" at bounding box center [608, 452] width 560 height 54
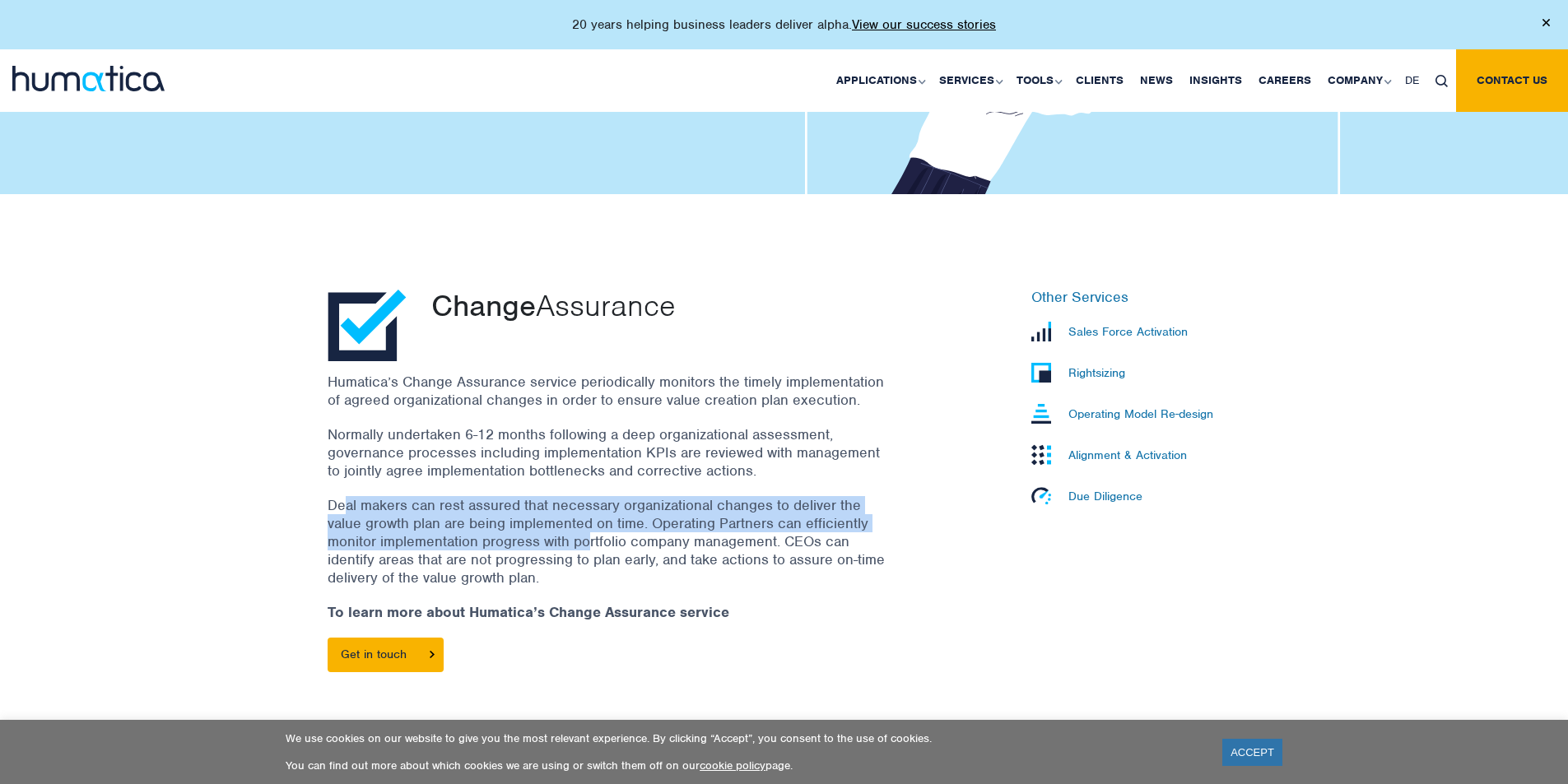
drag, startPoint x: 342, startPoint y: 500, endPoint x: 586, endPoint y: 539, distance: 247.1
click at [586, 539] on p "Deal makers can rest assured that necessary organizational changes to deliver t…" at bounding box center [608, 542] width 560 height 91
click at [1081, 493] on p "Due Diligence" at bounding box center [1105, 496] width 74 height 15
